Goal: Task Accomplishment & Management: Use online tool/utility

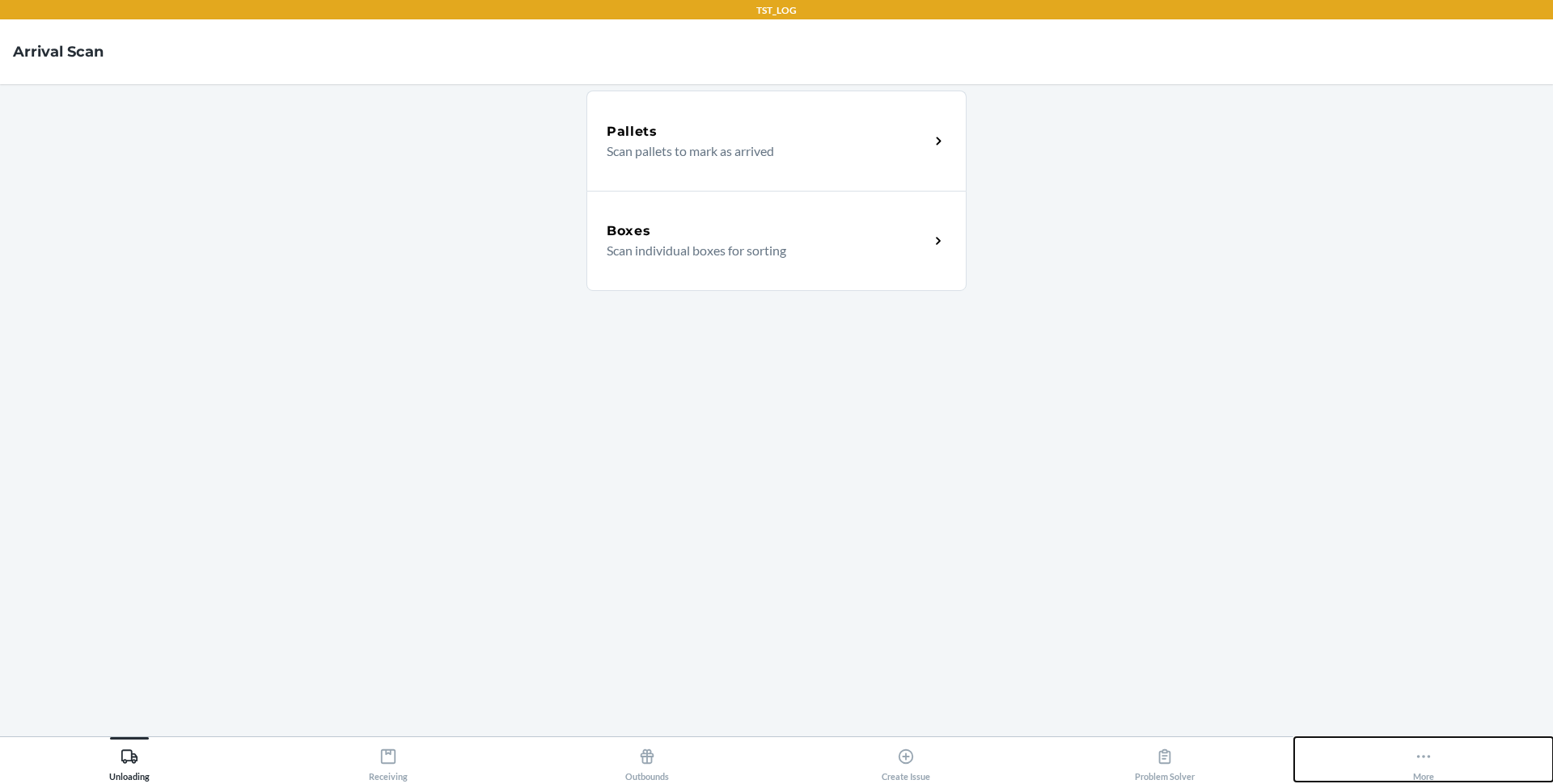
click at [1429, 761] on icon at bounding box center [1423, 756] width 18 height 18
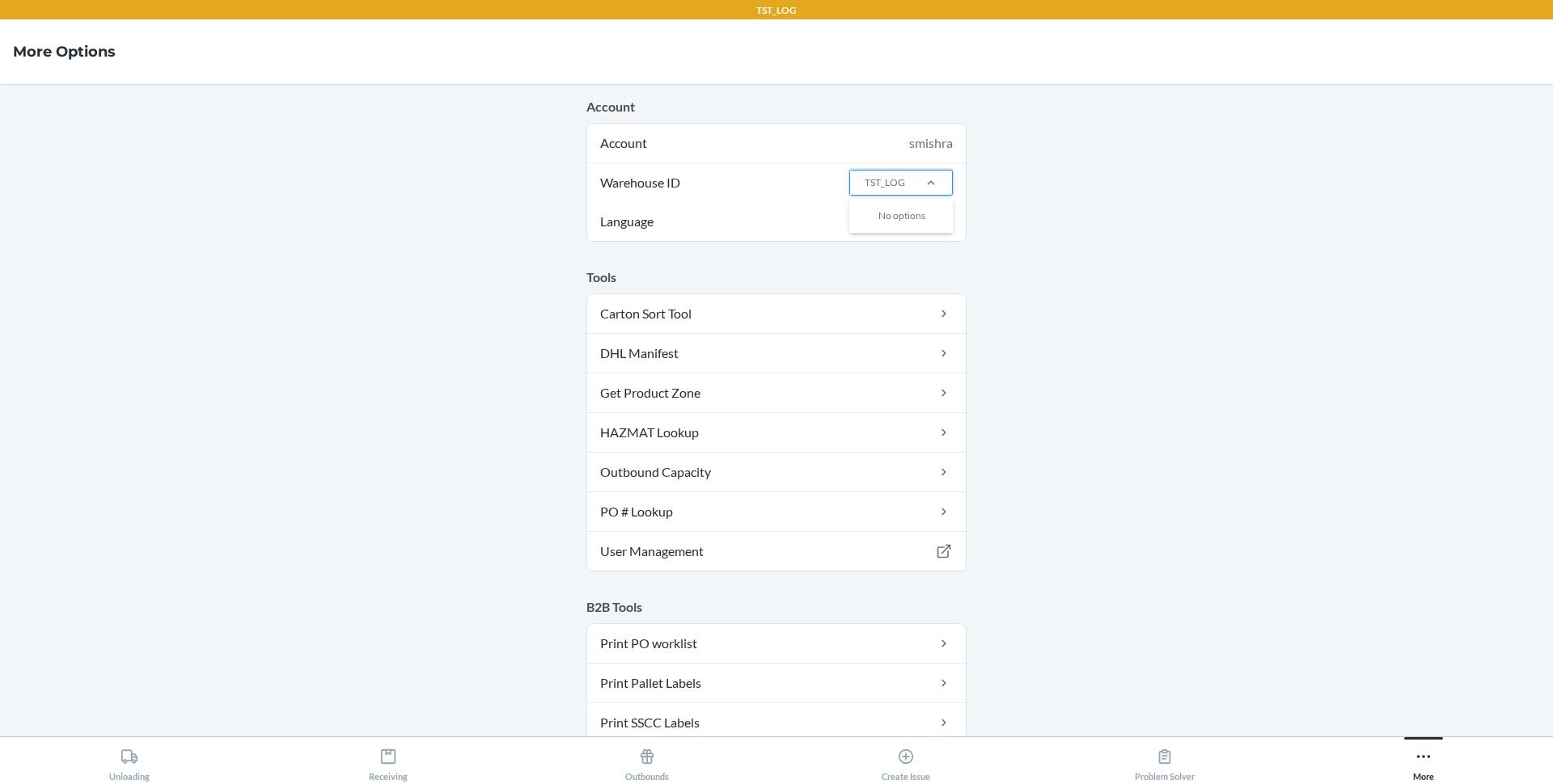
click at [909, 176] on div "TST_LOG" at bounding box center [880, 183] width 60 height 25
click at [865, 176] on input "Warehouse ID 0 results available. Use Up and Down to choose options, press Ente…" at bounding box center [864, 183] width 2 height 15
click at [895, 305] on div "DFW1TMP" at bounding box center [905, 308] width 87 height 30
click at [865, 190] on input "Warehouse ID option DFW1TMP focused, 4 of 25. 25 results available. Use Up and …" at bounding box center [864, 183] width 2 height 15
click at [383, 768] on div "Receiving" at bounding box center [387, 760] width 38 height 40
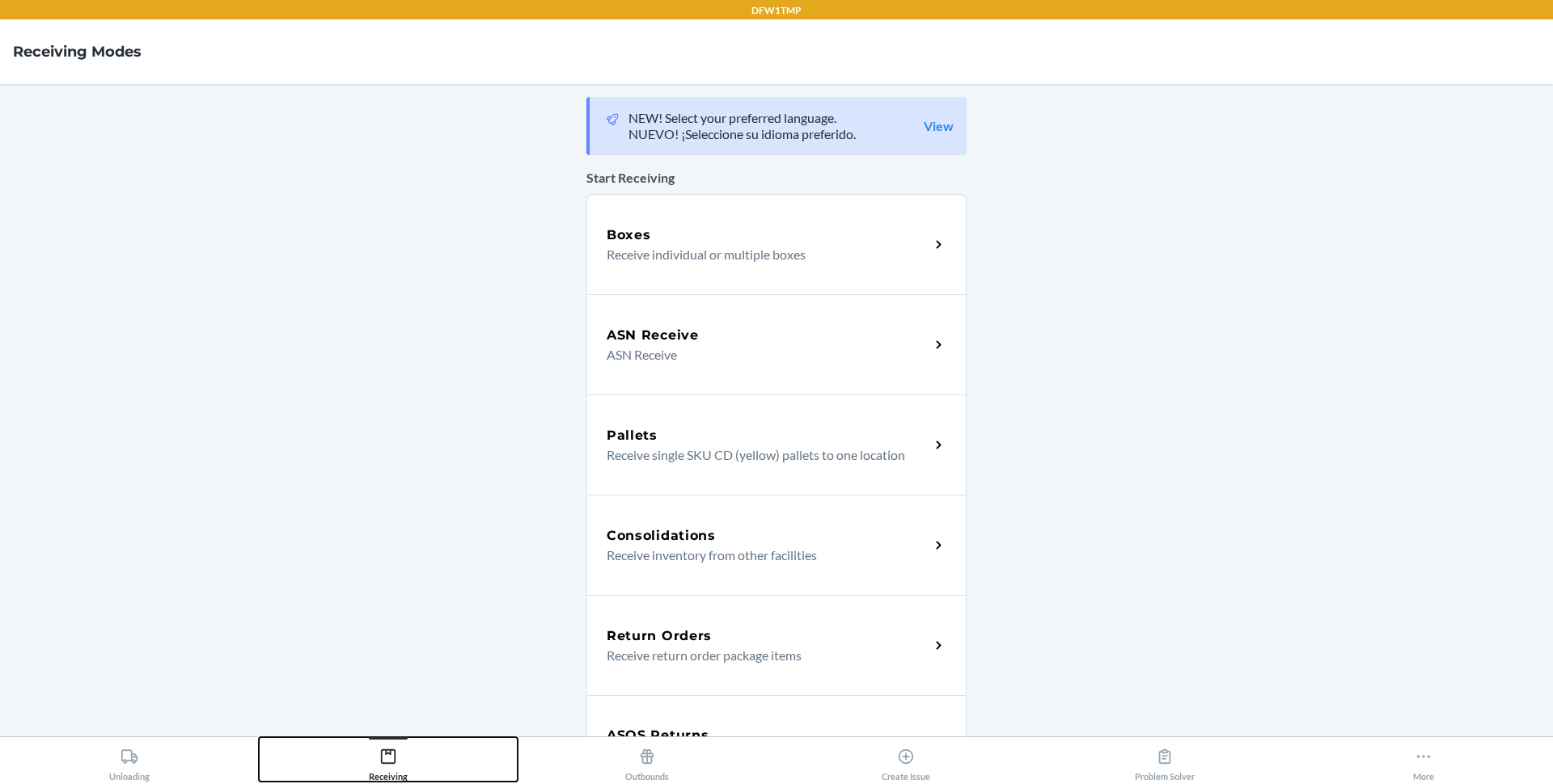
scroll to position [94, 0]
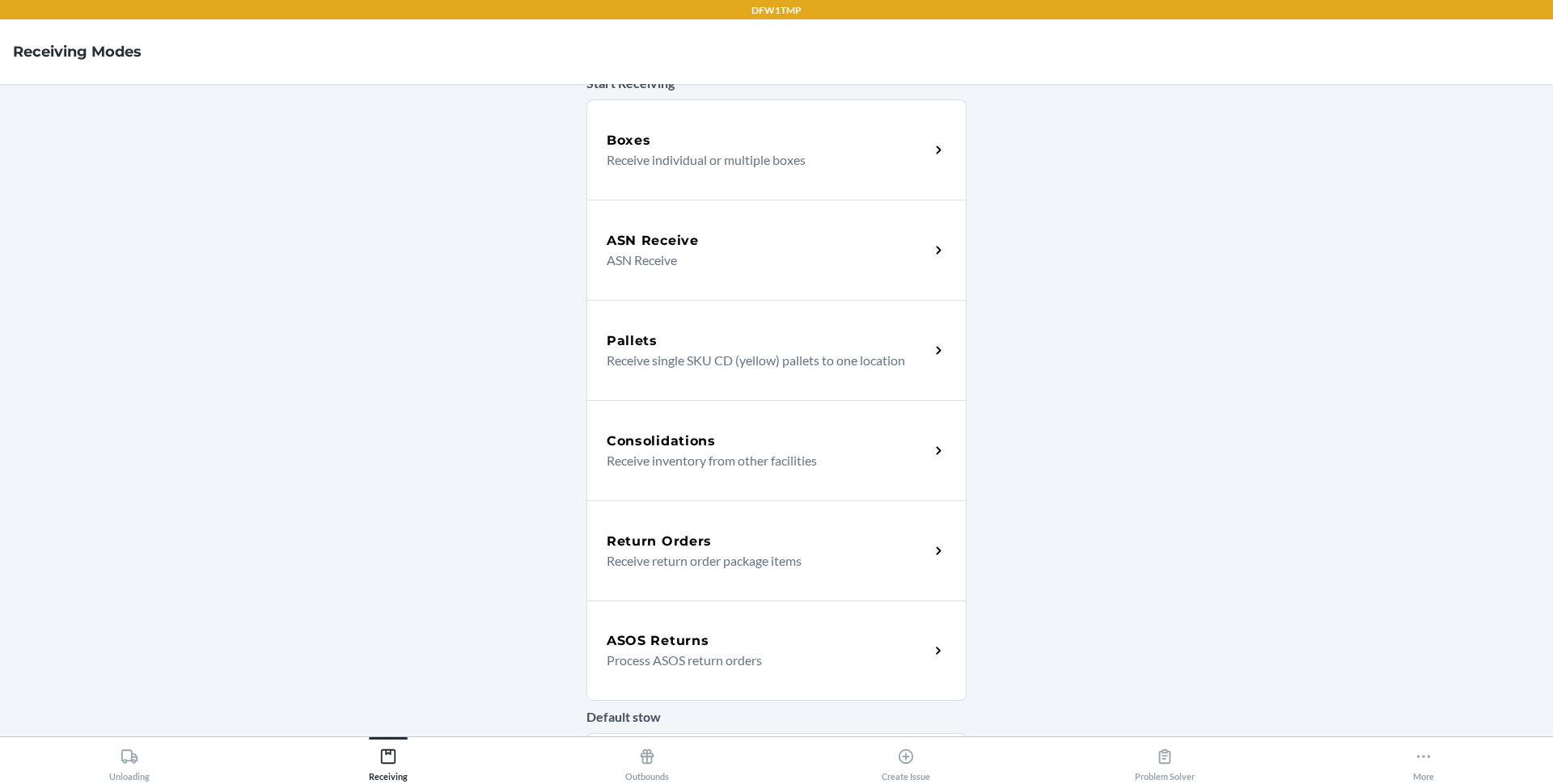
click at [682, 646] on h5 "ASOS Returns" at bounding box center [658, 642] width 102 height 20
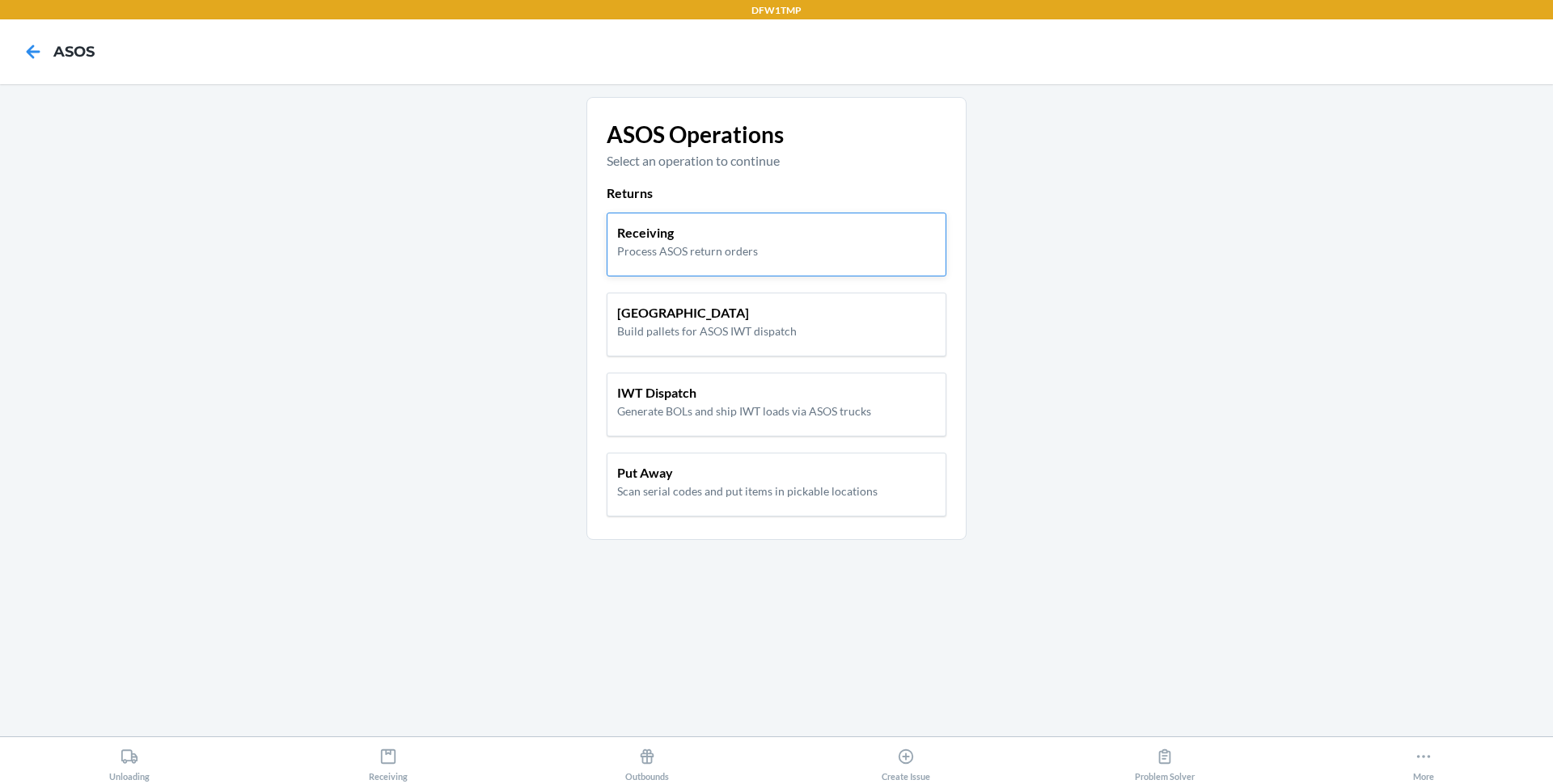
click at [767, 218] on div "Receiving Process ASOS return orders" at bounding box center [776, 244] width 340 height 64
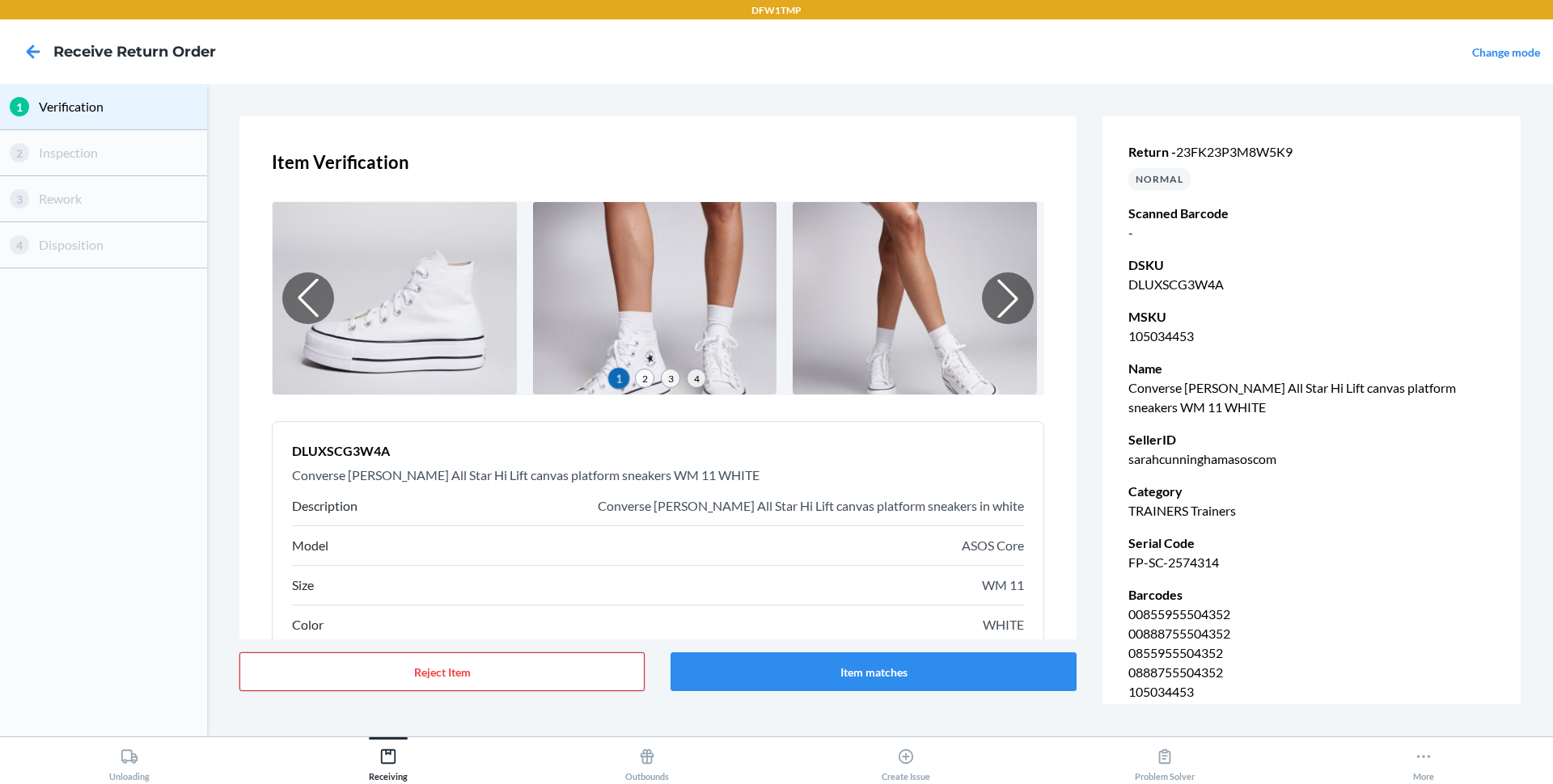
click at [476, 667] on button "Reject Item" at bounding box center [442, 671] width 405 height 38
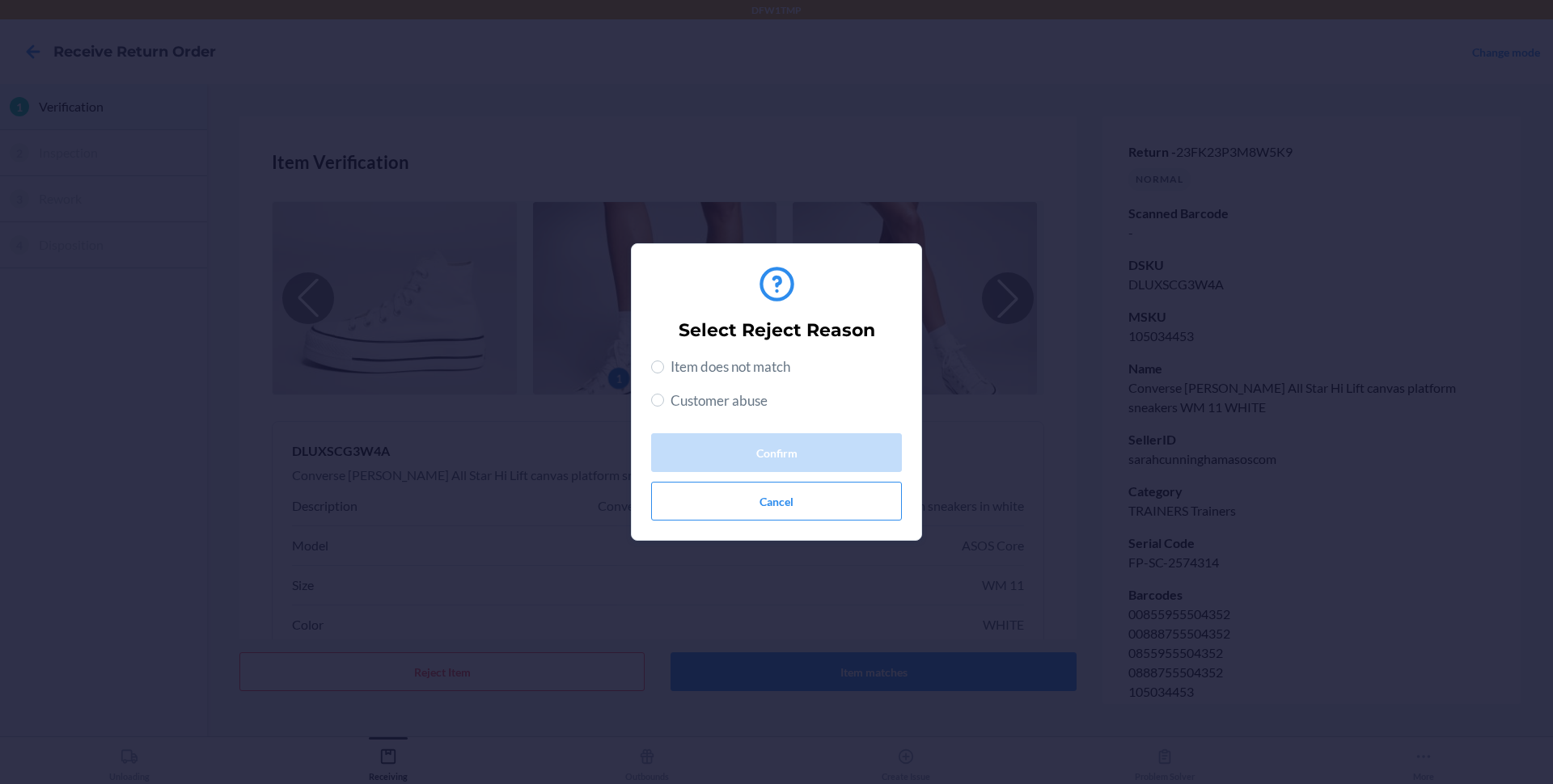
click at [732, 398] on span "Customer abuse" at bounding box center [719, 400] width 97 height 21
click at [663, 398] on input "Customer abuse" at bounding box center [657, 400] width 13 height 13
radio input "true"
click at [773, 449] on button "Confirm" at bounding box center [776, 452] width 251 height 38
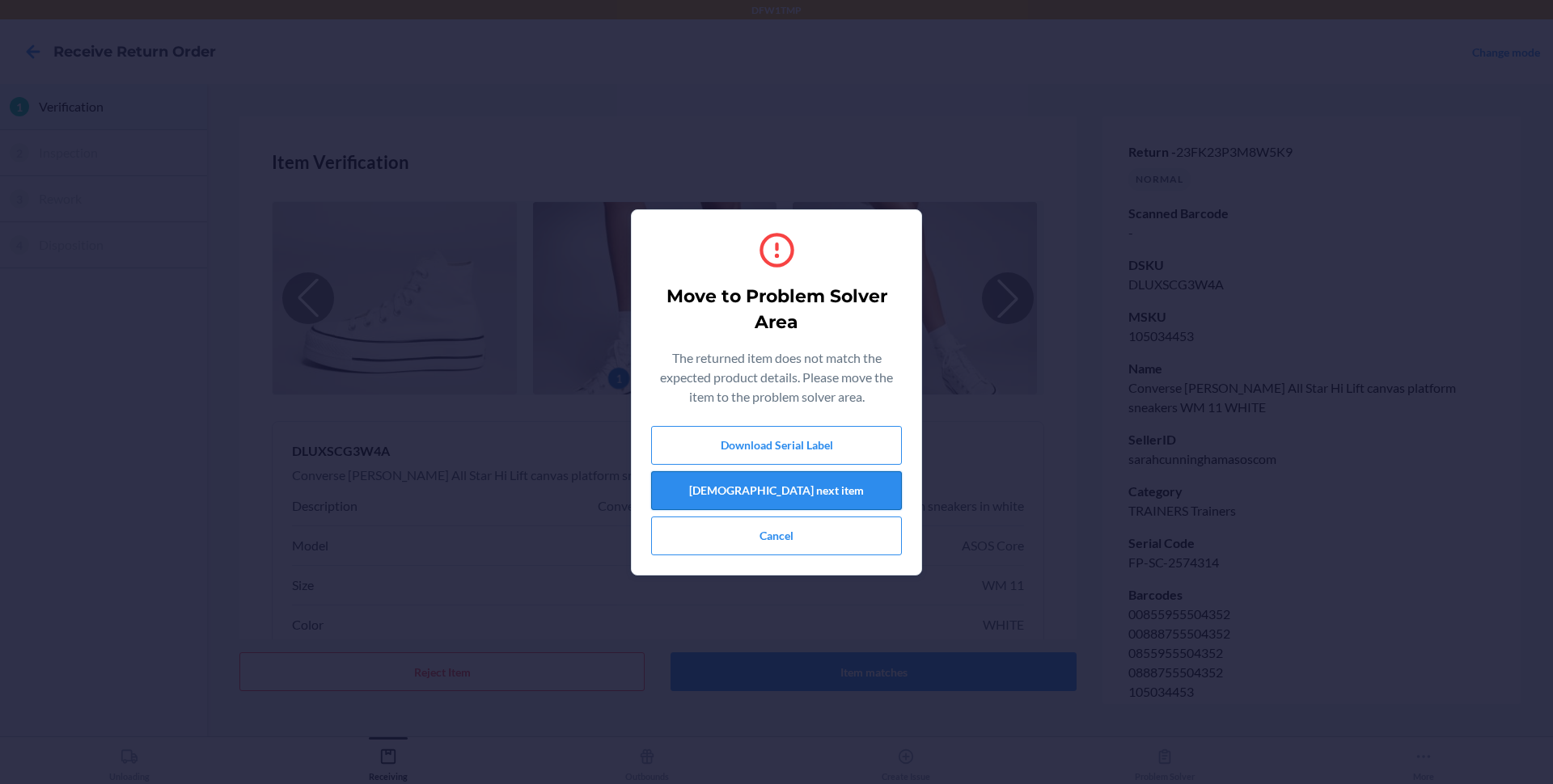
click at [780, 497] on button "[DEMOGRAPHIC_DATA] next item" at bounding box center [776, 490] width 251 height 38
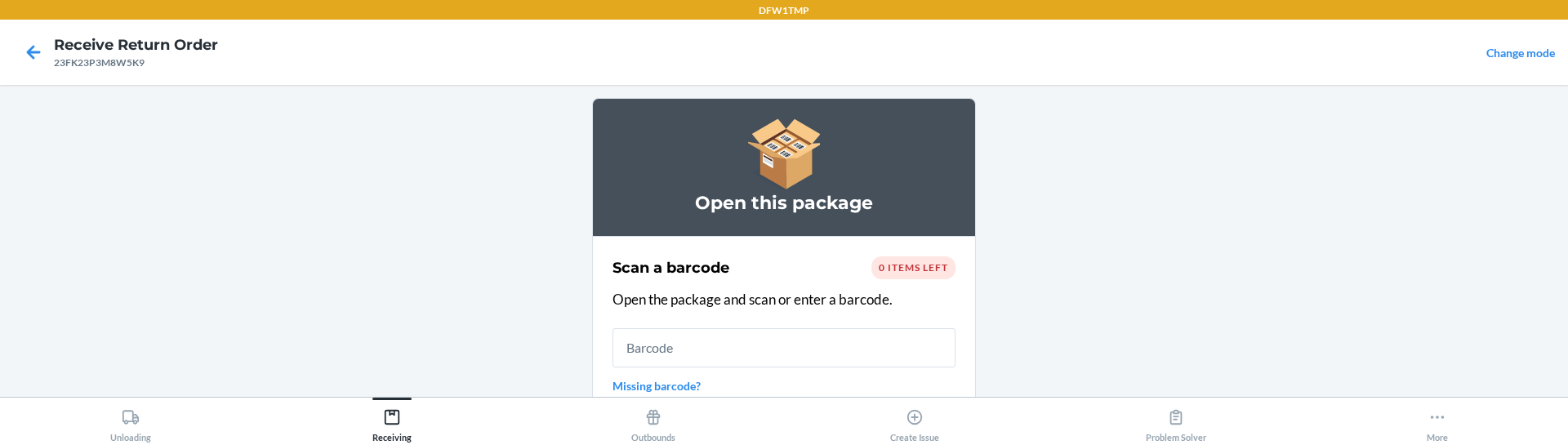
click at [615, 274] on h2 "Scan a barcode" at bounding box center [671, 267] width 117 height 21
click at [565, 296] on main "Open this package Scan a barcode 0 items left Open the package and scan or ente…" at bounding box center [784, 241] width 1568 height 312
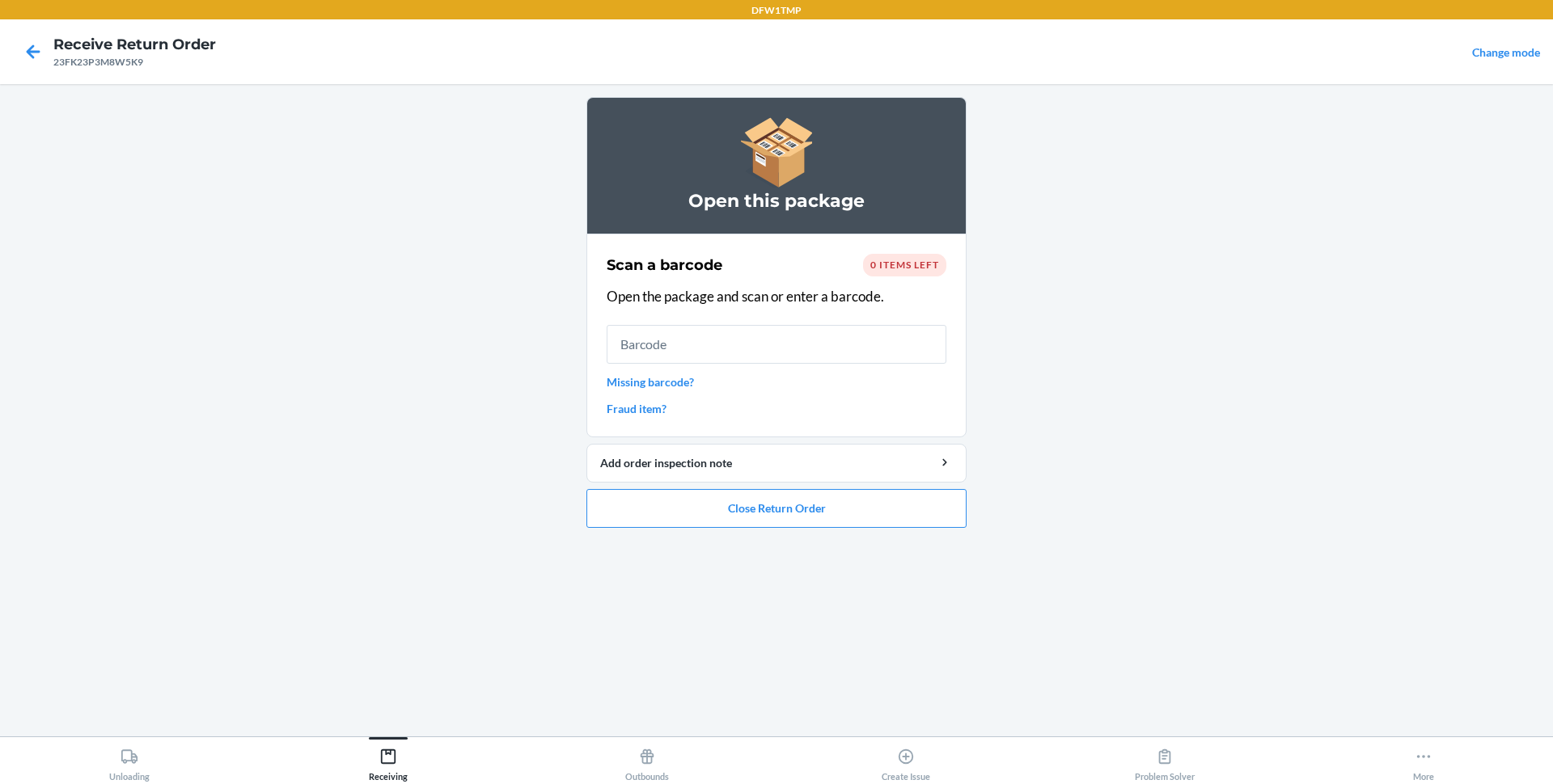
click at [1094, 557] on main "Open this package Scan a barcode 0 items left Open the package and scan or ente…" at bounding box center [776, 411] width 1553 height 652
click at [815, 354] on input "text" at bounding box center [776, 344] width 340 height 38
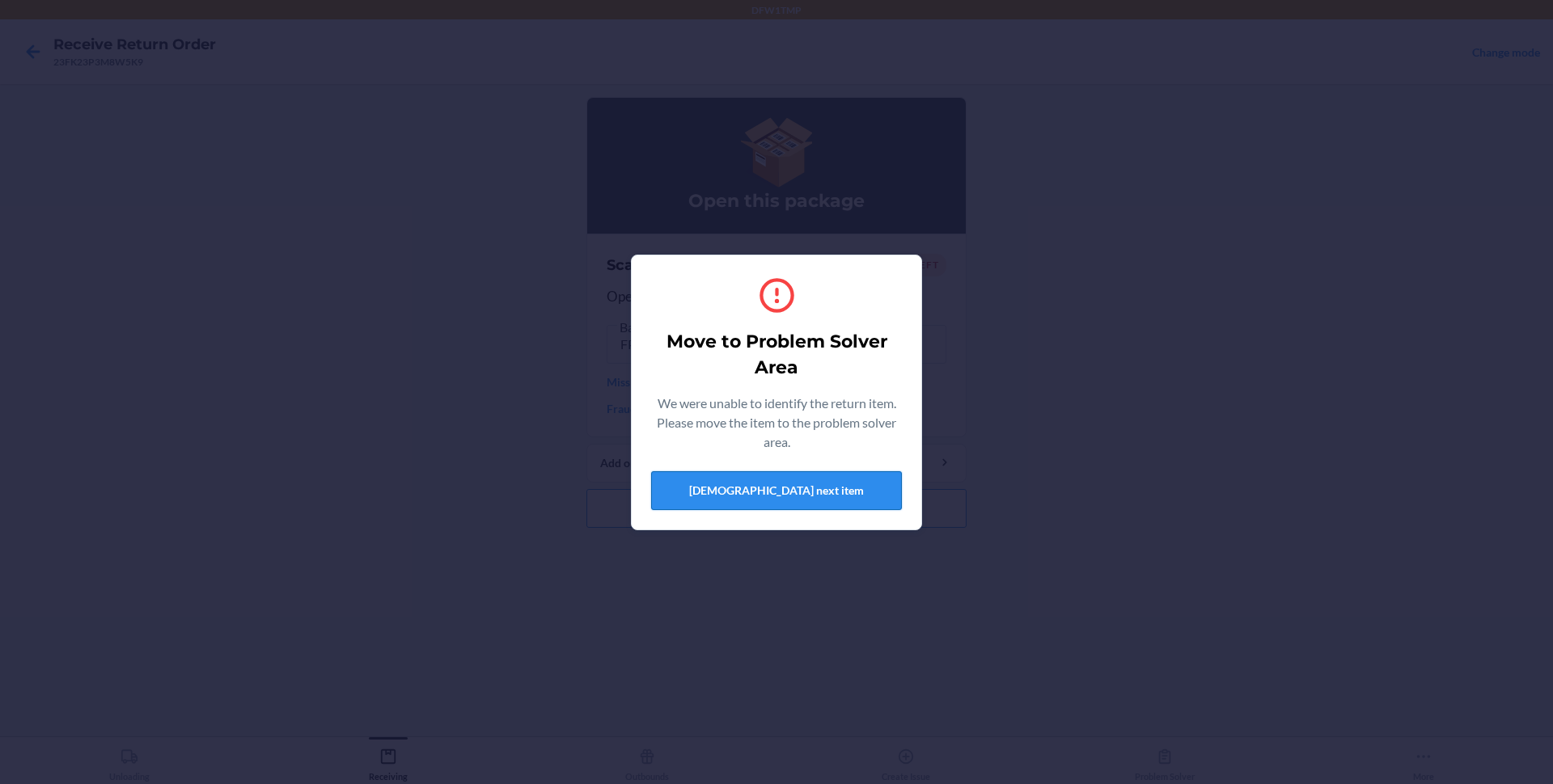
click at [797, 499] on button "[DEMOGRAPHIC_DATA] next item" at bounding box center [776, 490] width 251 height 38
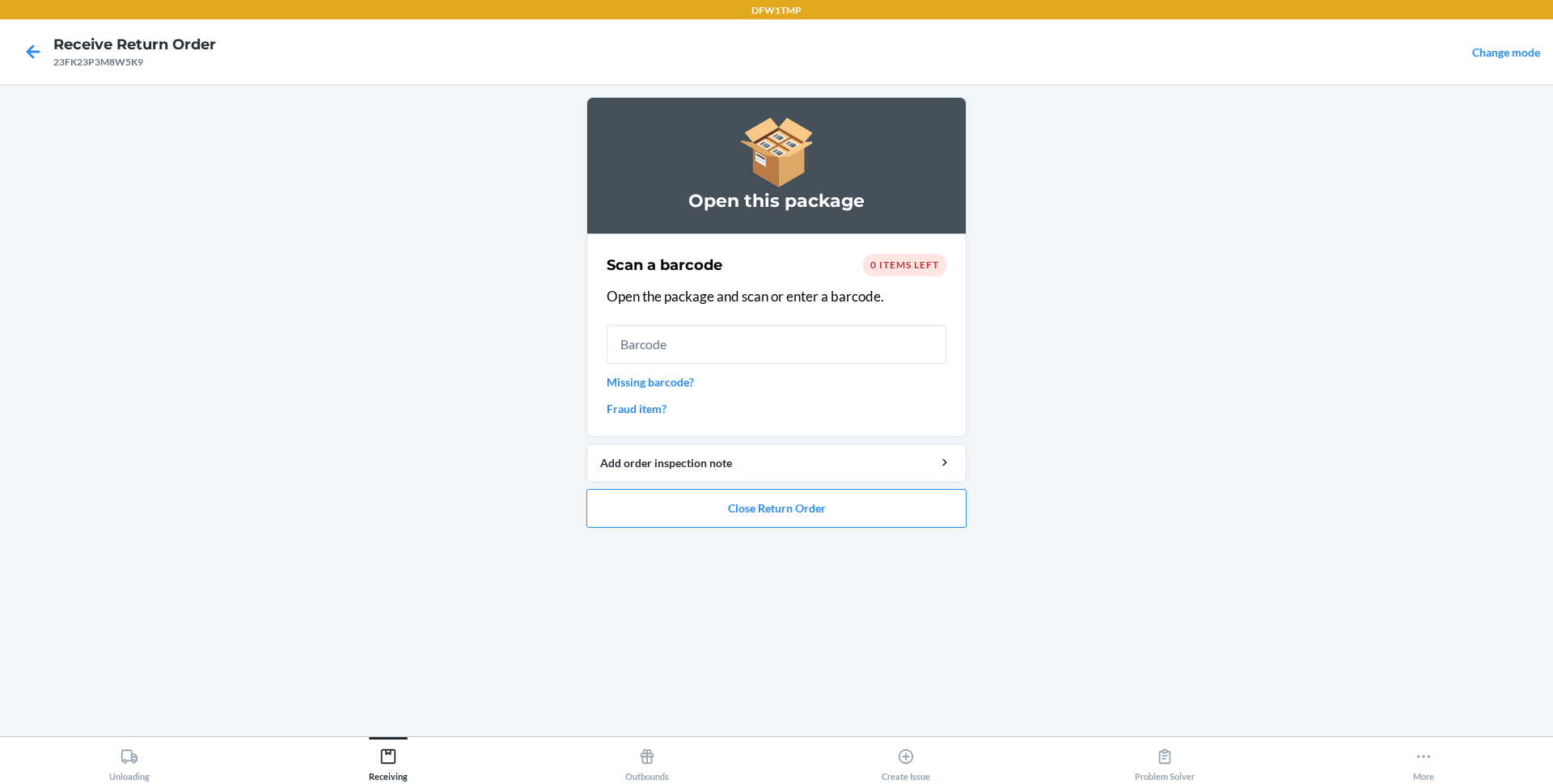
click at [65, 57] on div "23FK23P3M8W5K9" at bounding box center [134, 62] width 162 height 15
copy div "23FK23P3M8W5K9"
